Goal: Task Accomplishment & Management: Use online tool/utility

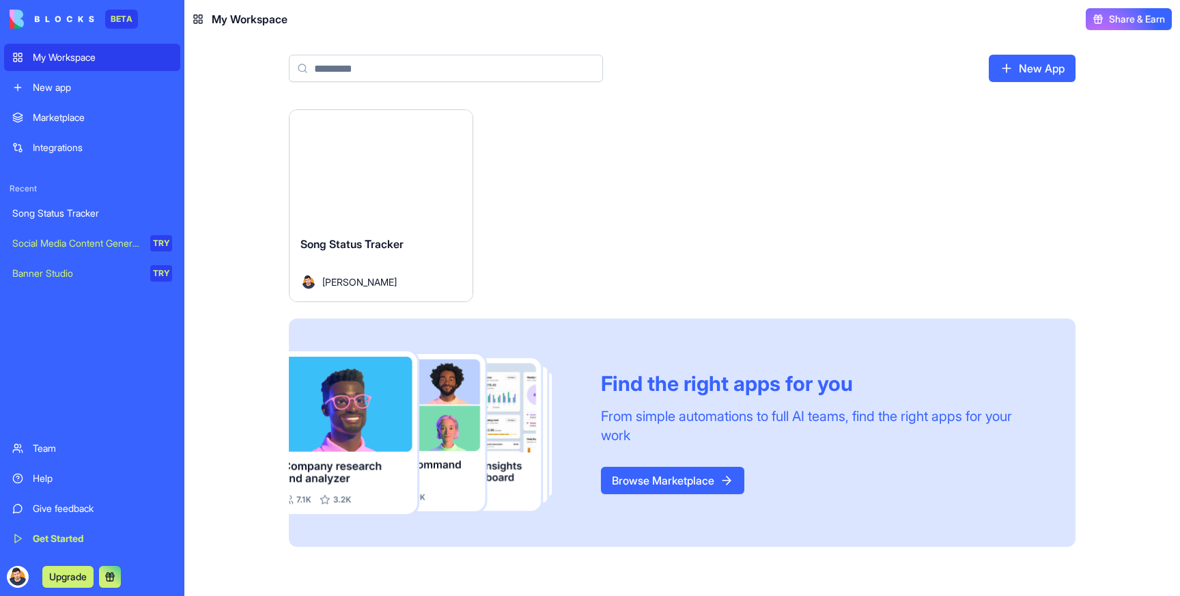
click at [74, 111] on div "Marketplace" at bounding box center [102, 118] width 139 height 14
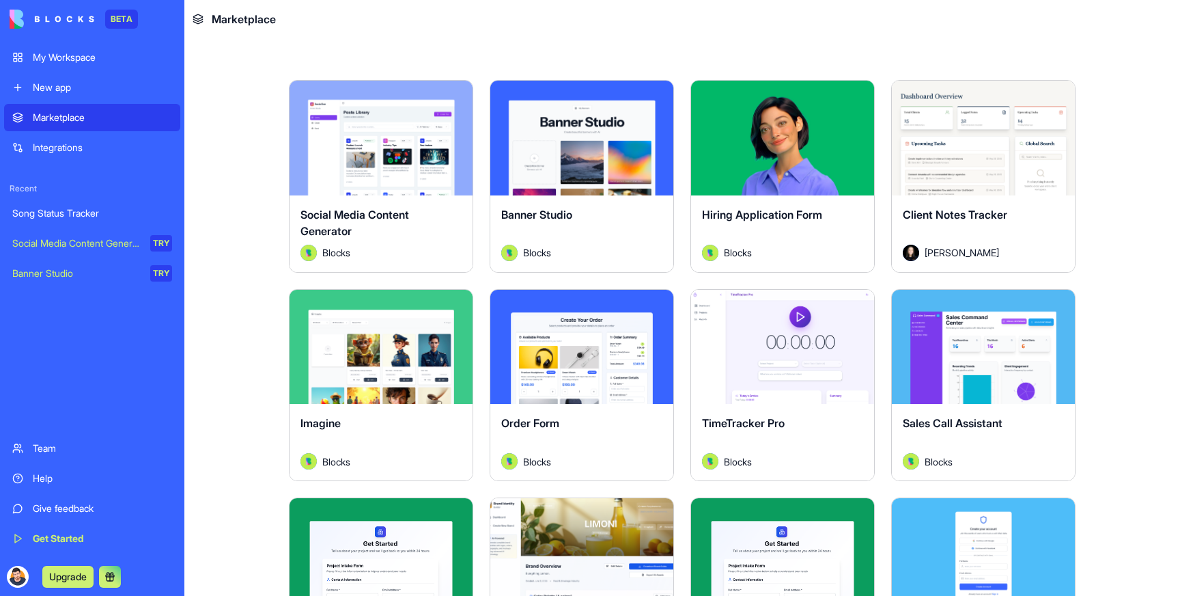
scroll to position [397, 0]
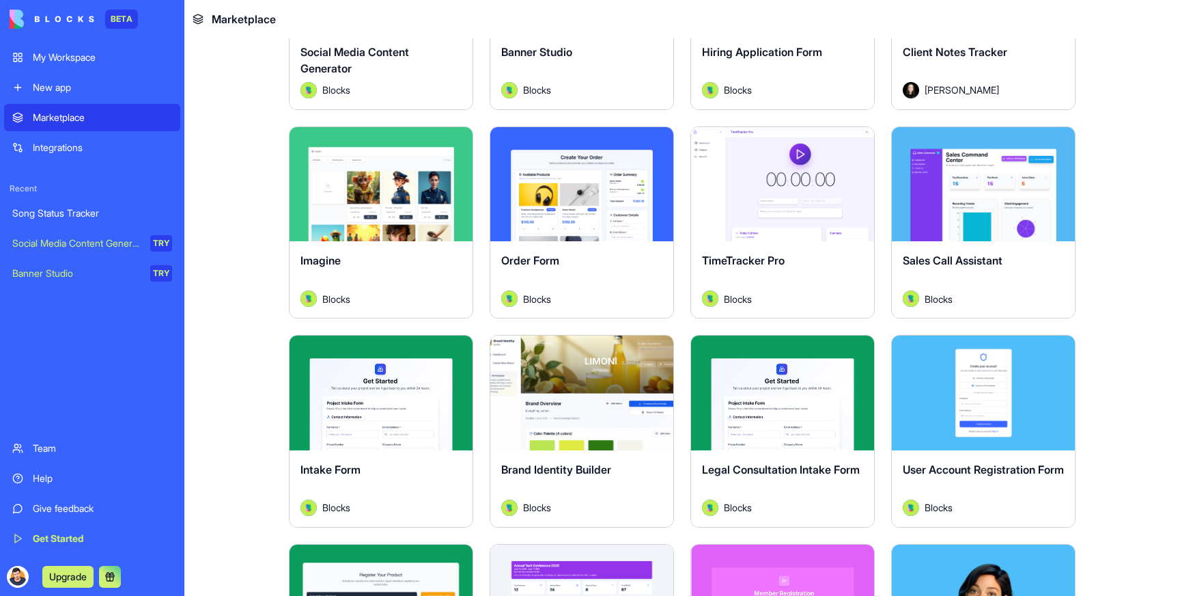
click at [791, 239] on div "Explore" at bounding box center [782, 184] width 183 height 115
click at [786, 173] on button "Explore" at bounding box center [783, 183] width 102 height 27
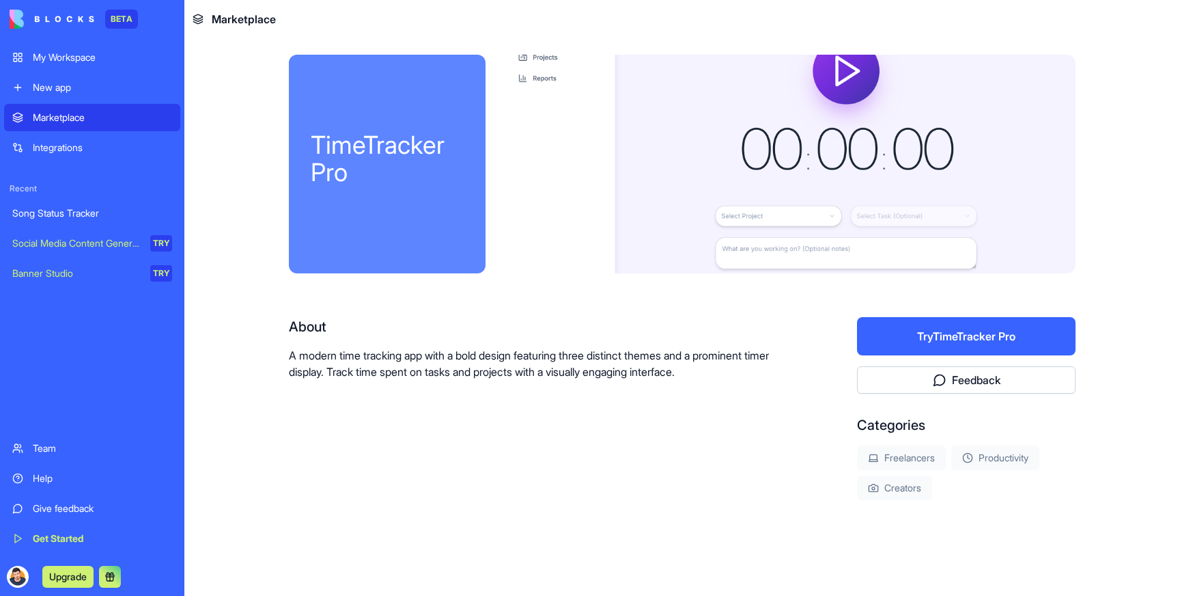
click at [984, 333] on button "Try TimeTracker Pro" at bounding box center [966, 336] width 219 height 38
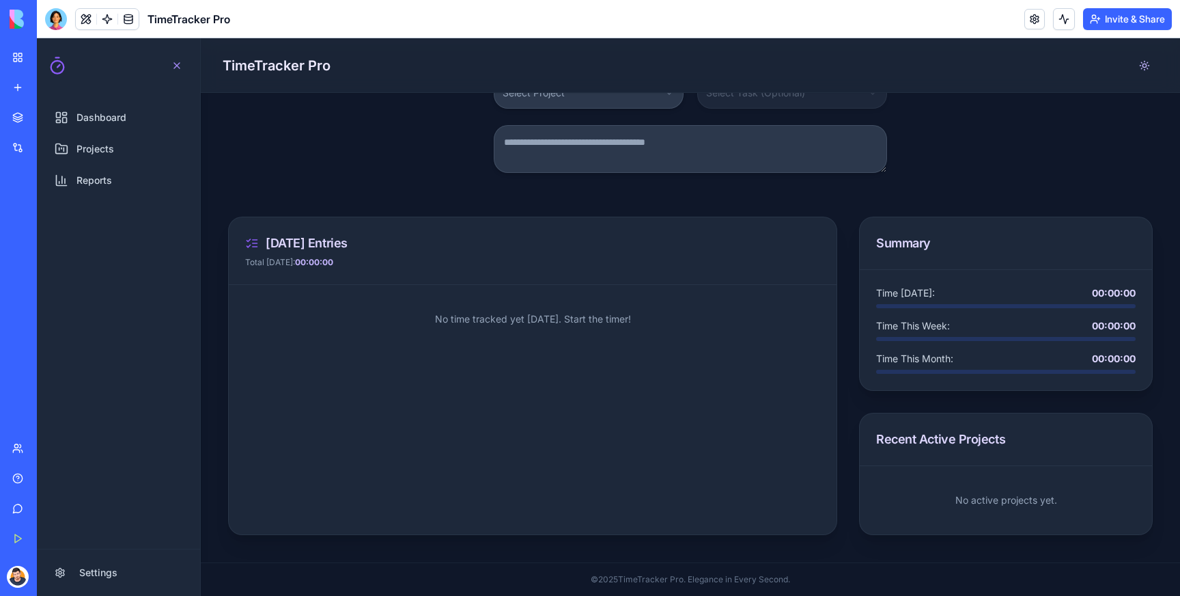
scroll to position [146, 0]
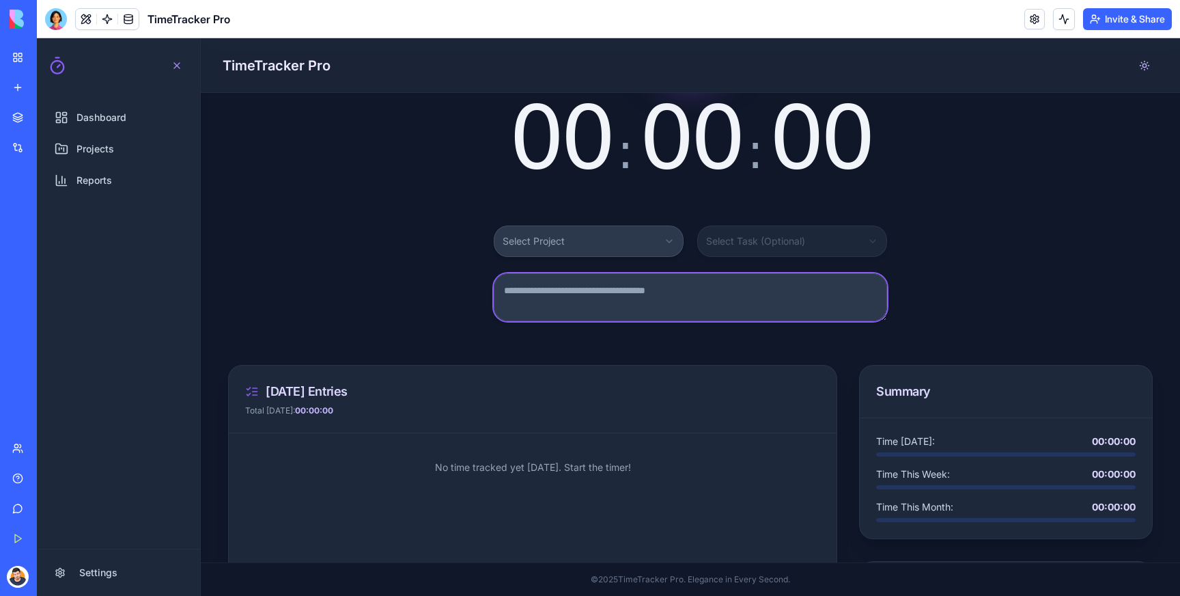
click at [602, 295] on textarea at bounding box center [690, 297] width 393 height 48
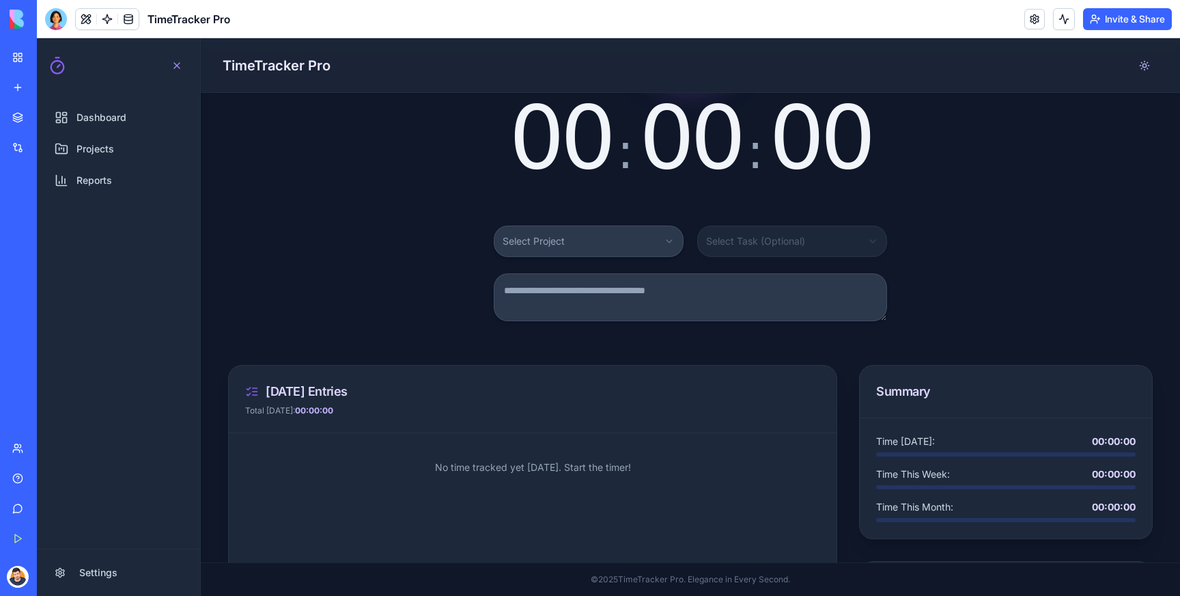
click at [574, 245] on html "Dashboard Projects Reports Settings Open navigation menu TimeTracker Pro 00 : 0…" at bounding box center [608, 316] width 1143 height 557
click at [659, 235] on html "Dashboard Projects Reports Settings Open navigation menu TimeTracker Pro 00 : 0…" at bounding box center [608, 316] width 1143 height 557
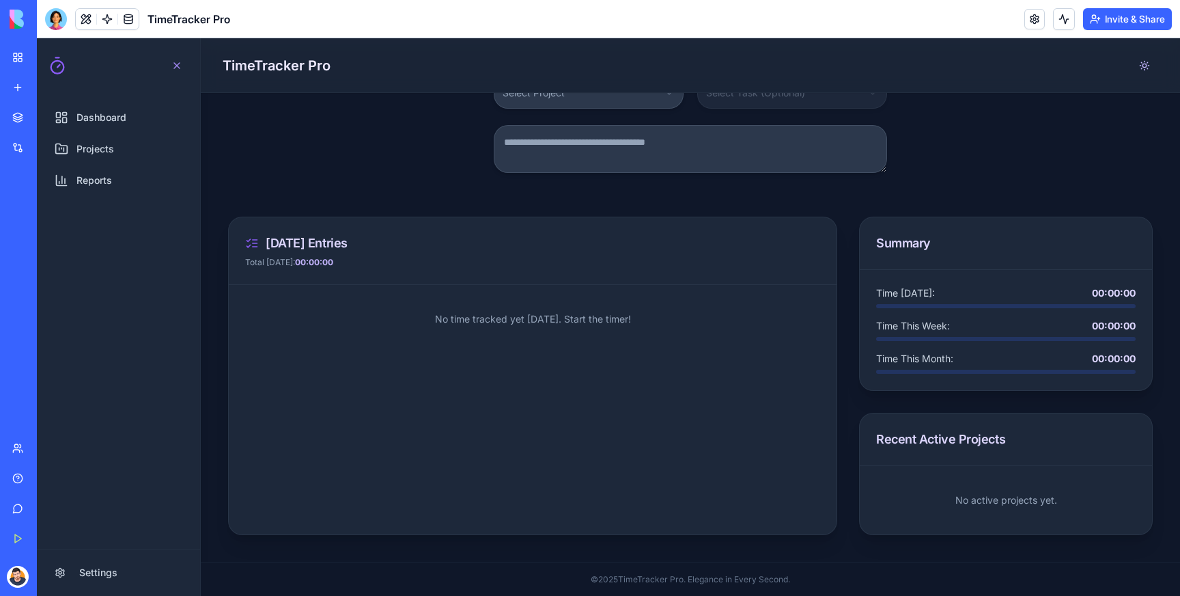
click at [936, 337] on div at bounding box center [1006, 339] width 260 height 4
click at [469, 331] on p "No time tracked yet [DATE]. Start the timer!" at bounding box center [533, 319] width 608 height 68
click at [486, 314] on p "No time tracked yet [DATE]. Start the timer!" at bounding box center [533, 319] width 608 height 68
click at [141, 139] on link "Projects" at bounding box center [118, 148] width 144 height 27
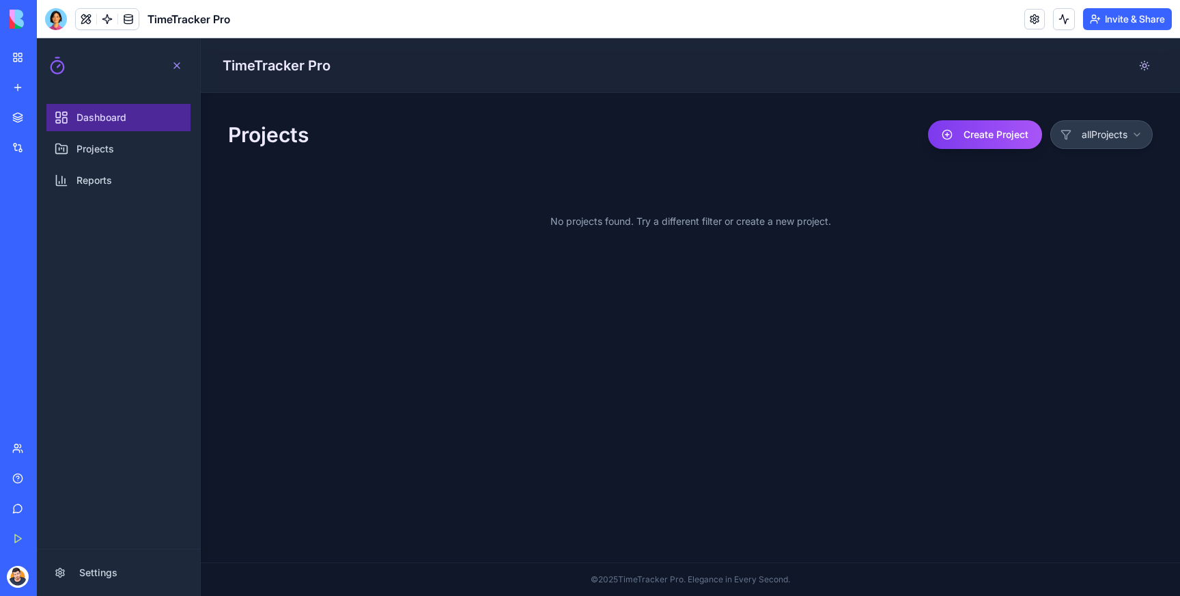
click at [120, 115] on span "Dashboard" at bounding box center [102, 118] width 50 height 14
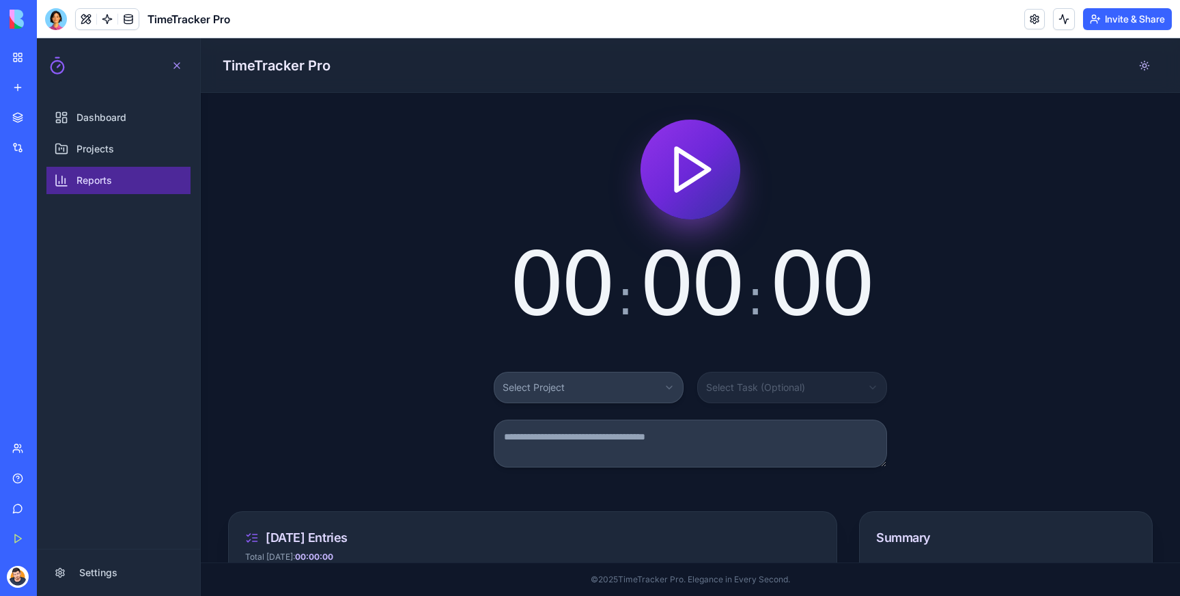
click at [109, 170] on link "Reports" at bounding box center [118, 180] width 144 height 27
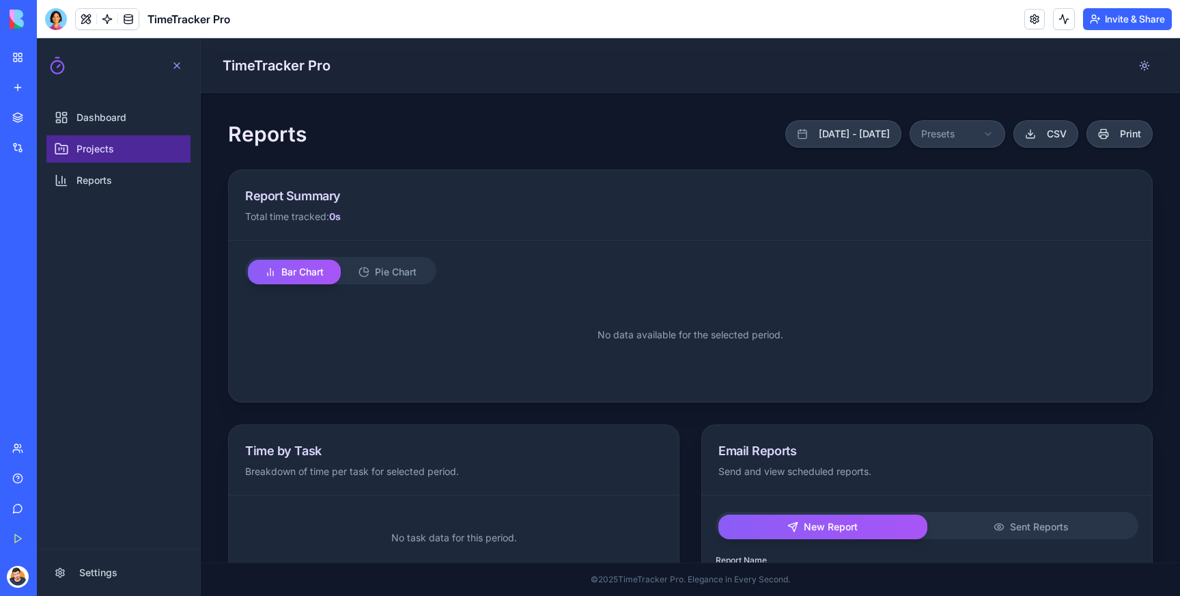
click at [111, 151] on span "Projects" at bounding box center [96, 149] width 38 height 14
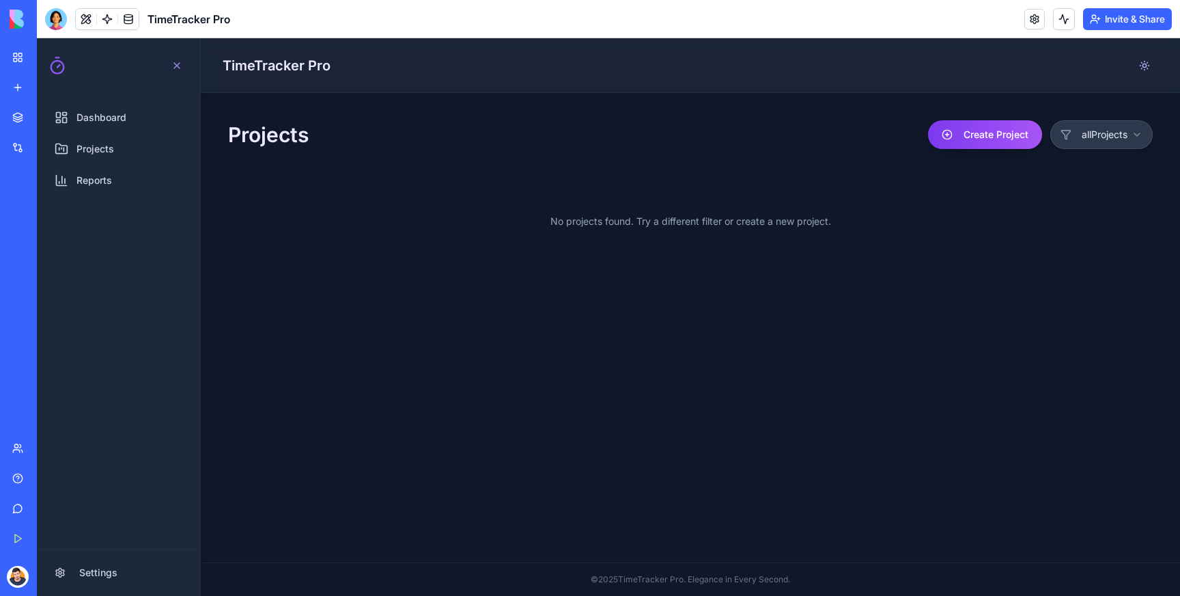
click at [11, 50] on link "My Workspace" at bounding box center [31, 57] width 55 height 27
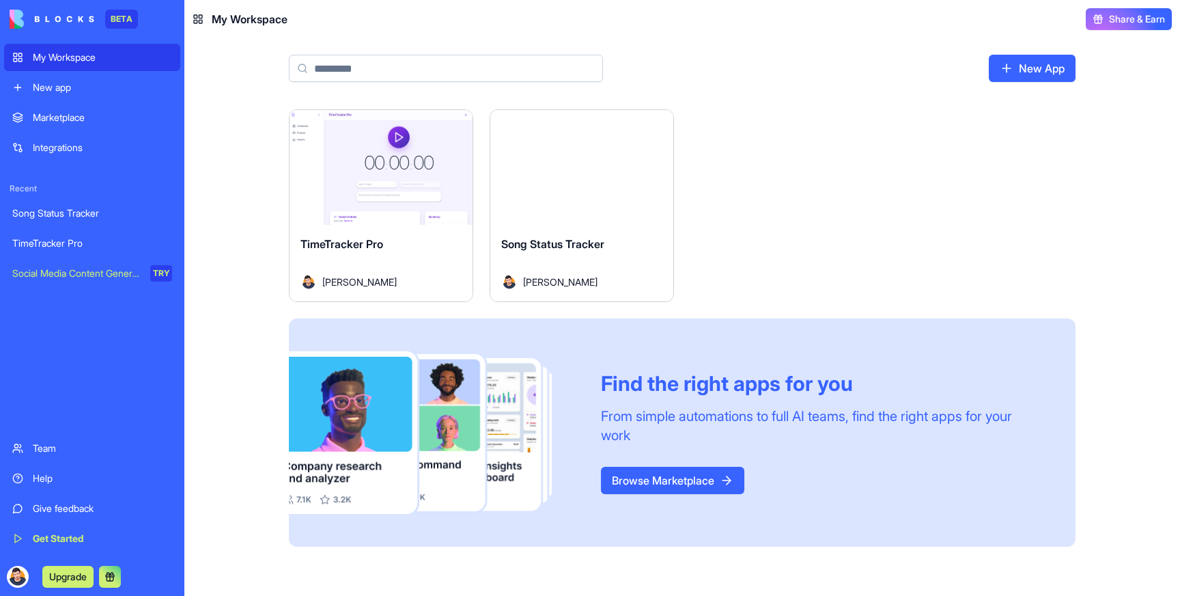
click at [23, 18] on img at bounding box center [52, 19] width 85 height 19
click at [875, 200] on div "Launch TimeTracker Pro [PERSON_NAME] Launch Song Status Tracker [PERSON_NAME] F…" at bounding box center [682, 327] width 787 height 437
